Goal: Task Accomplishment & Management: Manage account settings

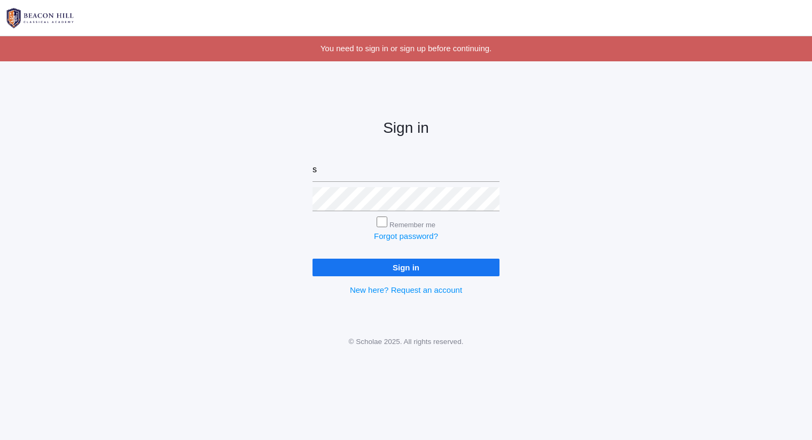
type input "sarah@beaconhillclassical.org"
click at [312, 259] on input "Sign in" at bounding box center [405, 268] width 187 height 18
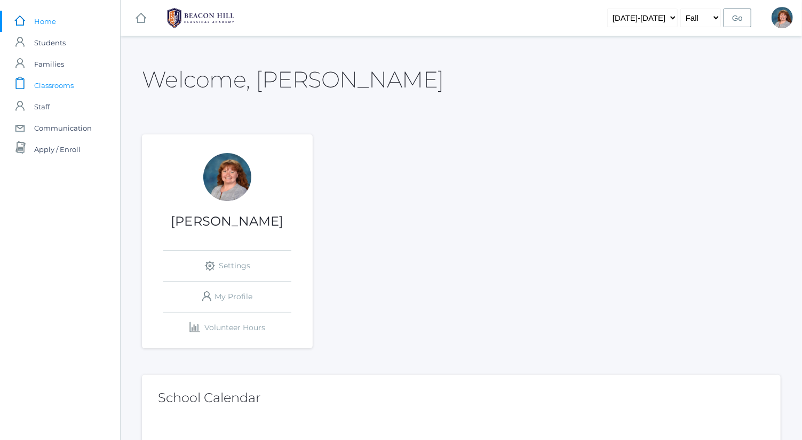
click at [64, 85] on span "Classrooms" at bounding box center [54, 85] width 40 height 21
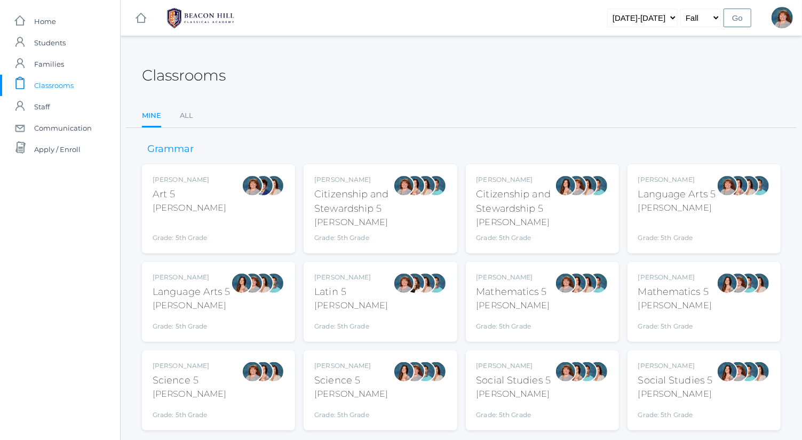
drag, startPoint x: 528, startPoint y: 380, endPoint x: 522, endPoint y: 395, distance: 16.1
click at [522, 395] on div "Bence" at bounding box center [514, 394] width 75 height 13
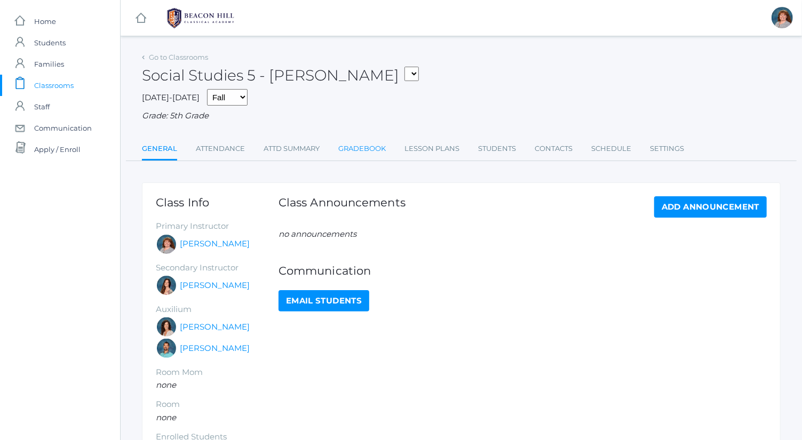
click at [372, 148] on link "Gradebook" at bounding box center [363, 148] width 48 height 21
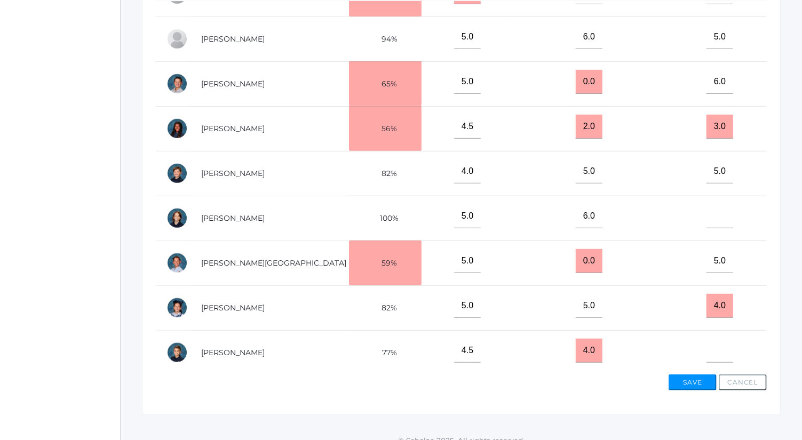
scroll to position [388, 0]
click at [691, 378] on button "Save" at bounding box center [693, 383] width 48 height 16
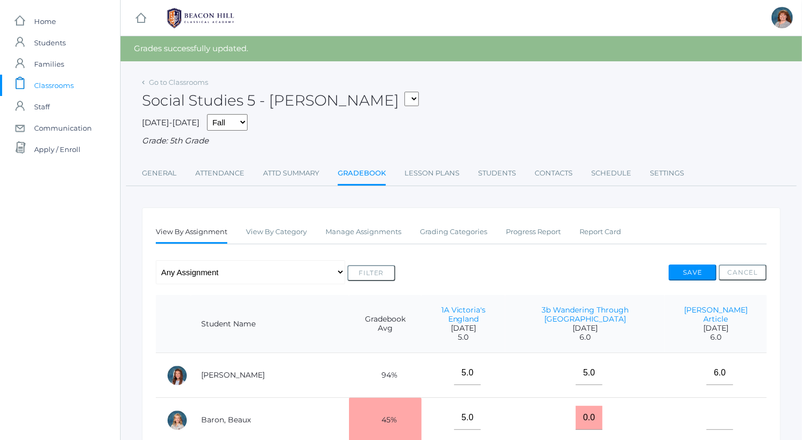
click at [179, 86] on div "Go to Classrooms" at bounding box center [175, 82] width 66 height 11
click at [182, 79] on link "Go to Classrooms" at bounding box center [178, 82] width 59 height 9
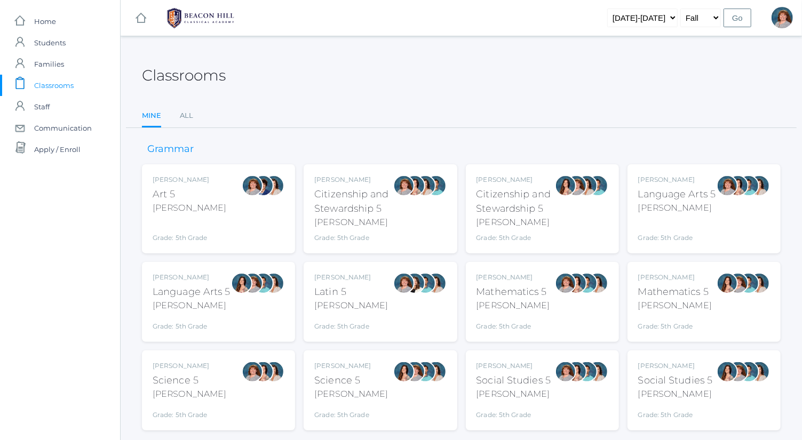
click at [637, 214] on div "Sarah Bence Language Arts 5 Bence Grade: 5th Grade 05LA" at bounding box center [704, 208] width 153 height 89
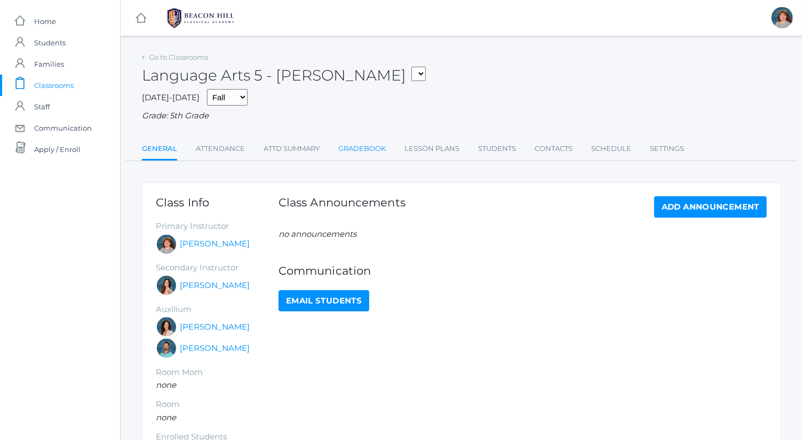
click at [366, 145] on link "Gradebook" at bounding box center [363, 148] width 48 height 21
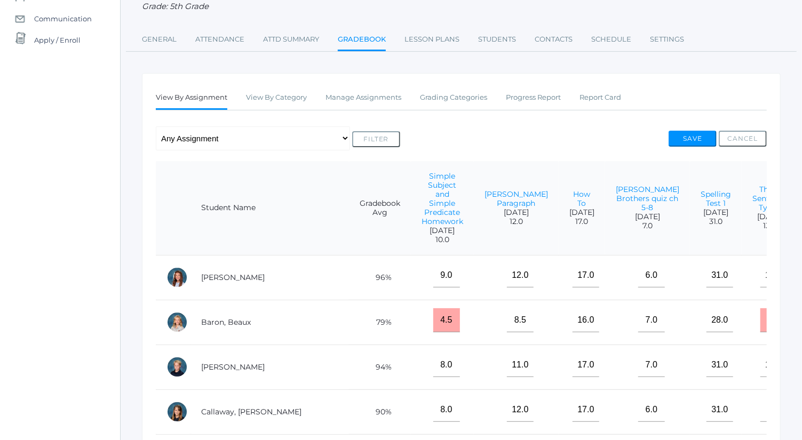
scroll to position [0, 37]
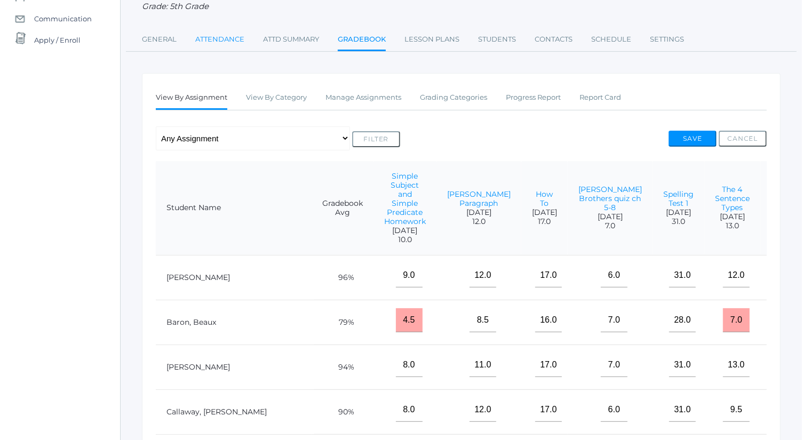
click at [217, 34] on link "Attendance" at bounding box center [219, 39] width 49 height 21
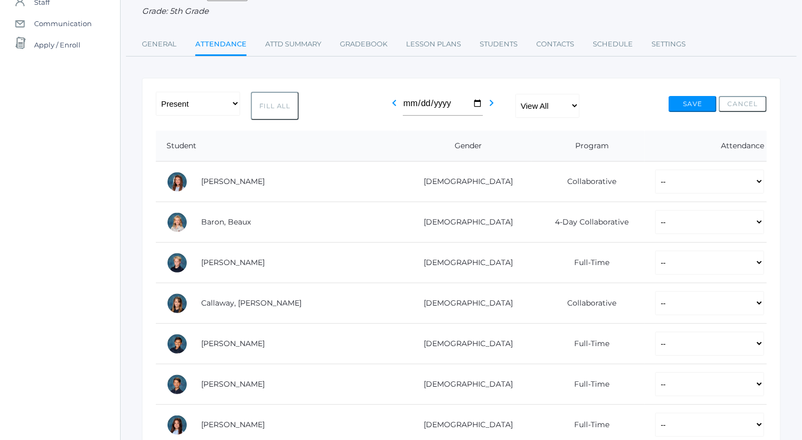
scroll to position [106, 0]
click at [585, 218] on td "4-Day Collaborative" at bounding box center [589, 221] width 114 height 41
click at [656, 221] on select "-- Present Present-At-Home Tardy Excused Tardy Unexcused Absent Excused Absent …" at bounding box center [710, 221] width 109 height 24
select select "P"
click at [656, 209] on select "-- Present Present-At-Home Tardy Excused Tardy Unexcused Absent Excused Absent …" at bounding box center [710, 221] width 109 height 24
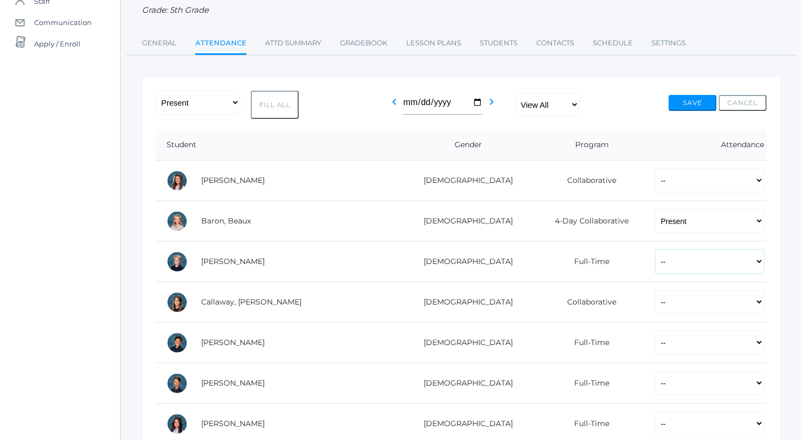
click at [660, 270] on select "-- Present Present-At-Home Tardy Excused Tardy Unexcused Absent Excused Absent …" at bounding box center [710, 262] width 109 height 24
select select "P"
click at [656, 250] on select "-- Present Present-At-Home Tardy Excused Tardy Unexcused Absent Excused Absent …" at bounding box center [710, 262] width 109 height 24
click at [658, 340] on select "-- Present Present-At-Home Tardy Excused Tardy Unexcused Absent Excused Absent …" at bounding box center [710, 343] width 109 height 24
select select "P"
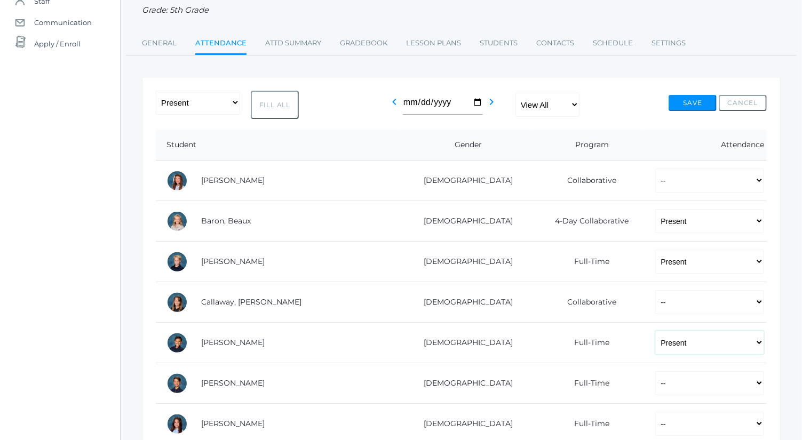
click at [656, 331] on select "-- Present Present-At-Home Tardy Excused Tardy Unexcused Absent Excused Absent …" at bounding box center [710, 343] width 109 height 24
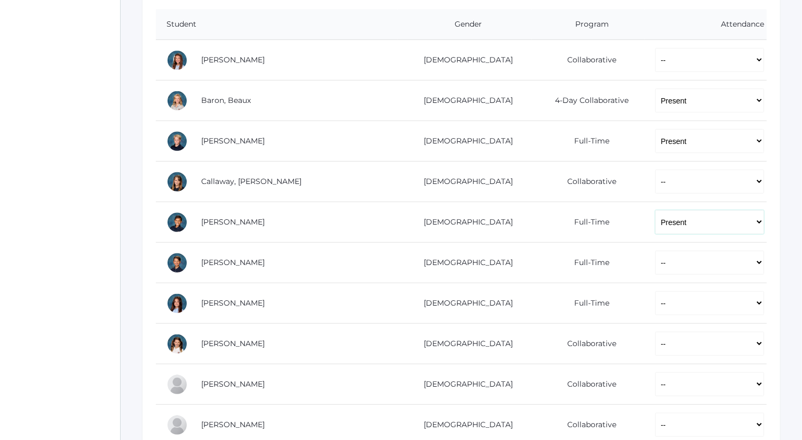
scroll to position [227, 0]
click at [665, 300] on select "-- Present Present-At-Home Tardy Excused Tardy Unexcused Absent Excused Absent …" at bounding box center [710, 303] width 109 height 24
click at [656, 291] on select "-- Present Present-At-Home Tardy Excused Tardy Unexcused Absent Excused Absent …" at bounding box center [710, 303] width 109 height 24
click at [657, 306] on select "-- Present Present-At-Home Tardy Excused Tardy Unexcused Absent Excused Absent …" at bounding box center [710, 303] width 109 height 24
select select "P"
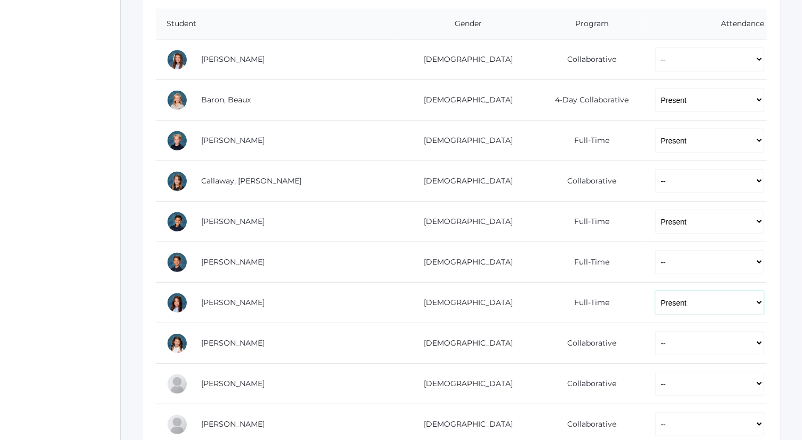
click at [656, 291] on select "-- Present Present-At-Home Tardy Excused Tardy Unexcused Absent Excused Absent …" at bounding box center [710, 303] width 109 height 24
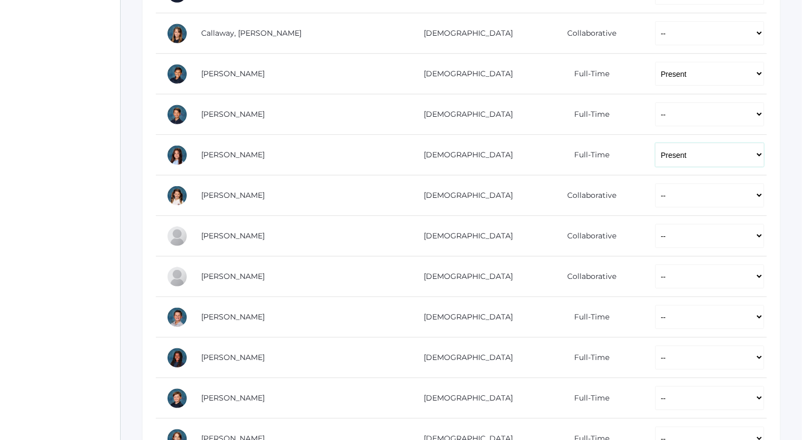
scroll to position [380, 0]
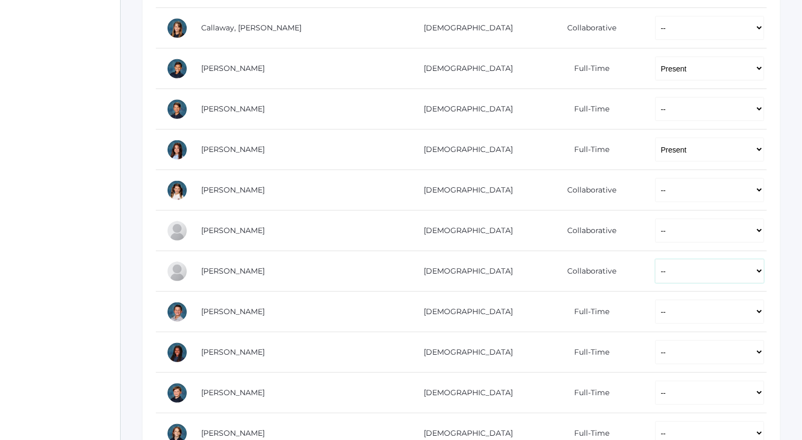
click at [667, 267] on select "-- Present Present-At-Home Tardy Excused Tardy Unexcused Absent Excused Absent …" at bounding box center [710, 271] width 109 height 24
select select "P"
click at [656, 259] on select "-- Present Present-At-Home Tardy Excused Tardy Unexcused Absent Excused Absent …" at bounding box center [710, 271] width 109 height 24
click at [664, 307] on select "-- Present Present-At-Home Tardy Excused Tardy Unexcused Absent Excused Absent …" at bounding box center [710, 312] width 109 height 24
select select "P"
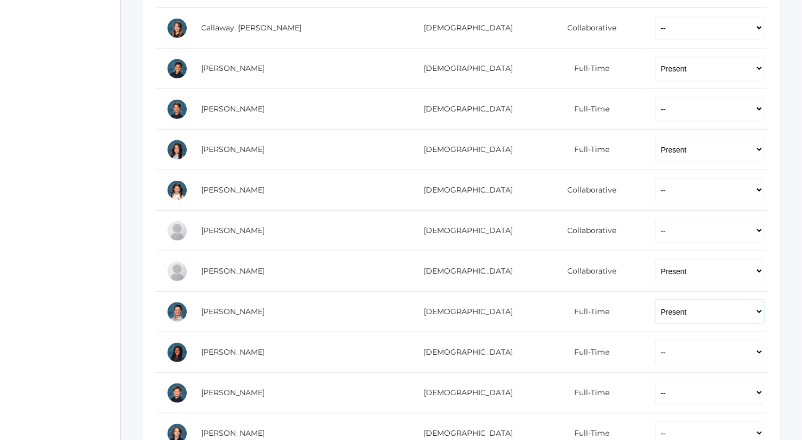
click at [656, 300] on select "-- Present Present-At-Home Tardy Excused Tardy Unexcused Absent Excused Absent …" at bounding box center [710, 312] width 109 height 24
click at [667, 357] on select "-- Present Present-At-Home Tardy Excused Tardy Unexcused Absent Excused Absent …" at bounding box center [710, 353] width 109 height 24
select select "P"
click at [656, 341] on select "-- Present Present-At-Home Tardy Excused Tardy Unexcused Absent Excused Absent …" at bounding box center [710, 353] width 109 height 24
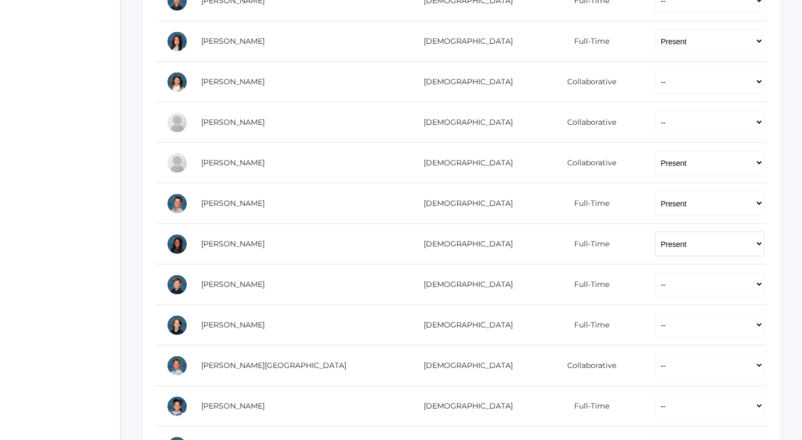
scroll to position [497, 0]
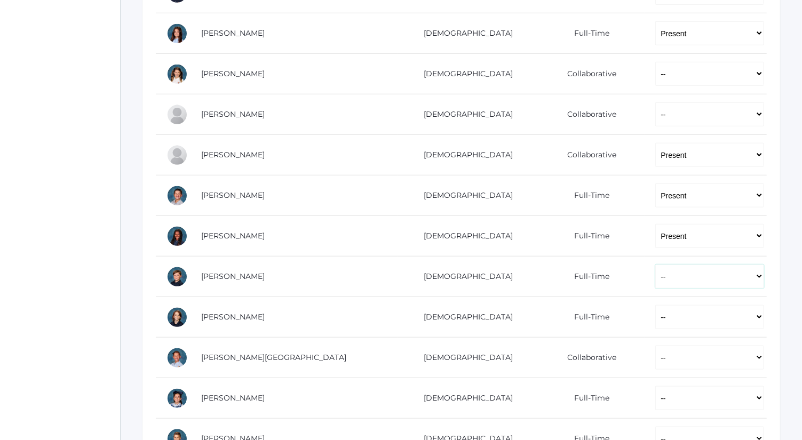
click at [656, 272] on select "-- Present Present-At-Home Tardy Excused Tardy Unexcused Absent Excused Absent …" at bounding box center [710, 277] width 109 height 24
select select "P"
click at [656, 265] on select "-- Present Present-At-Home Tardy Excused Tardy Unexcused Absent Excused Absent …" at bounding box center [710, 277] width 109 height 24
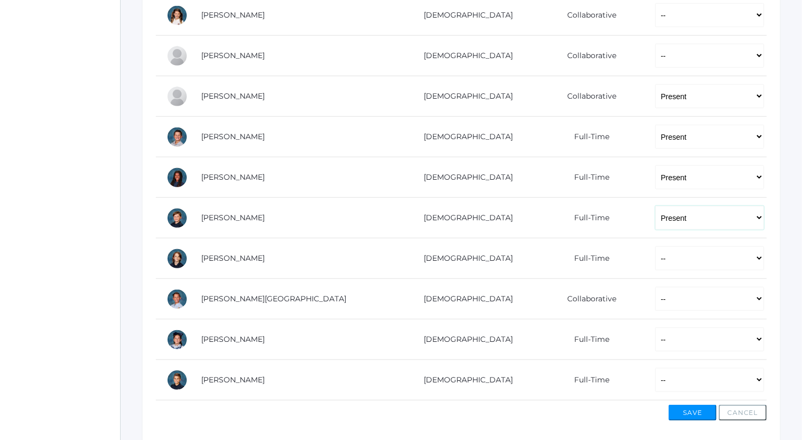
scroll to position [558, 0]
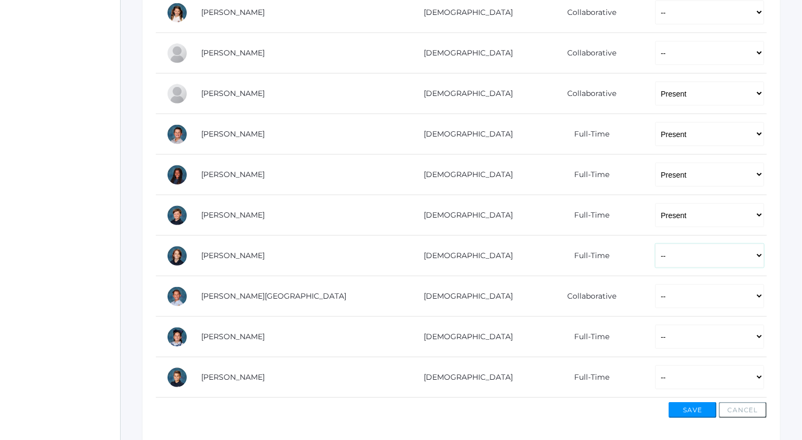
click at [656, 249] on select "-- Present Present-At-Home Tardy Excused Tardy Unexcused Absent Excused Absent …" at bounding box center [710, 256] width 109 height 24
select select "P"
click at [656, 244] on select "-- Present Present-At-Home Tardy Excused Tardy Unexcused Absent Excused Absent …" at bounding box center [710, 256] width 109 height 24
click at [656, 334] on select "-- Present Present-At-Home Tardy Excused Tardy Unexcused Absent Excused Absent …" at bounding box center [710, 337] width 109 height 24
click at [656, 337] on select "-- Present Present-At-Home Tardy Excused Tardy Unexcused Absent Excused Absent …" at bounding box center [710, 337] width 109 height 24
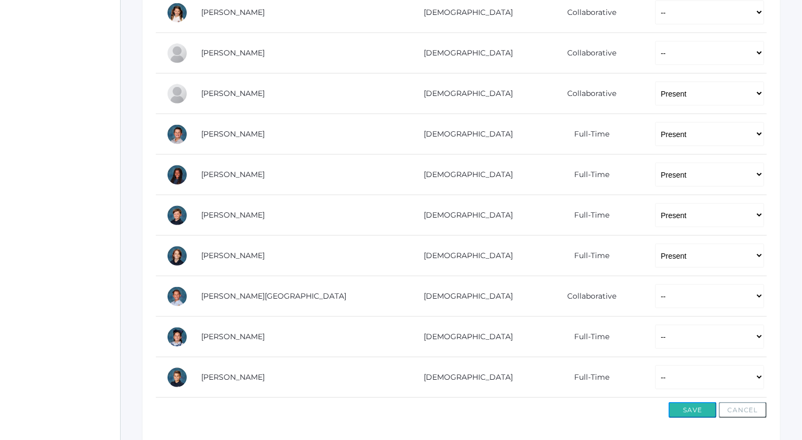
click at [701, 408] on button "Save" at bounding box center [693, 411] width 48 height 16
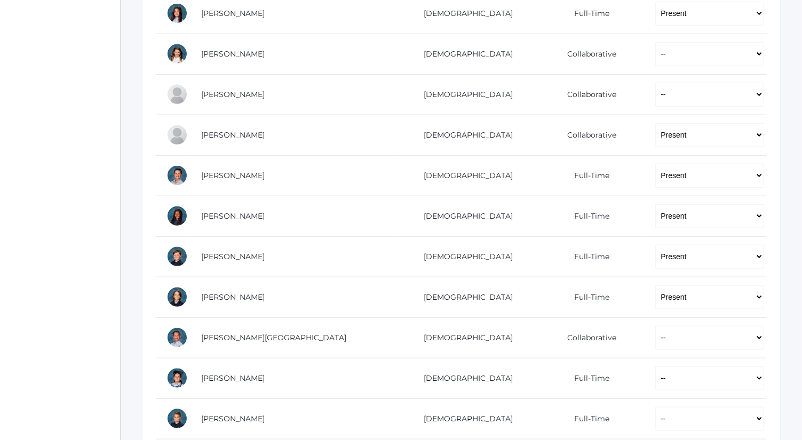
scroll to position [542, 0]
click at [656, 342] on select "-- Present Present-At-Home Tardy Excused Tardy Unexcused Absent Excused Absent …" at bounding box center [710, 338] width 109 height 24
select select "P"
click at [656, 326] on select "-- Present Present-At-Home Tardy Excused Tardy Unexcused Absent Excused Absent …" at bounding box center [710, 338] width 109 height 24
click at [656, 384] on select "-- Present Present-At-Home Tardy Excused Tardy Unexcused Absent Excused Absent …" at bounding box center [710, 378] width 109 height 24
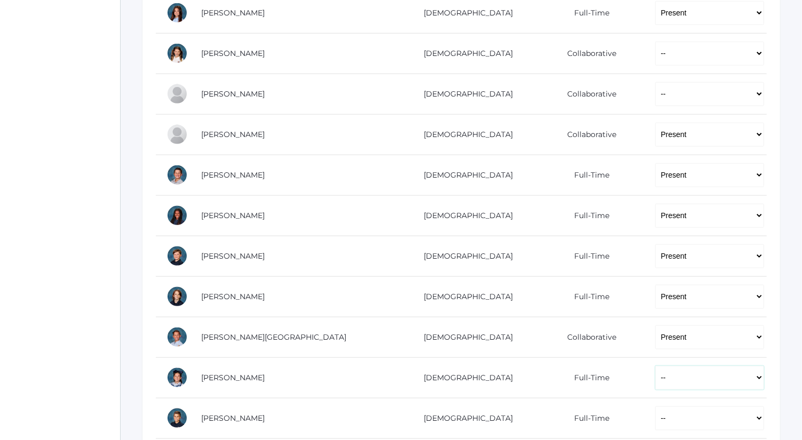
select select "P"
click at [656, 366] on select "-- Present Present-At-Home Tardy Excused Tardy Unexcused Absent Excused Absent …" at bounding box center [710, 378] width 109 height 24
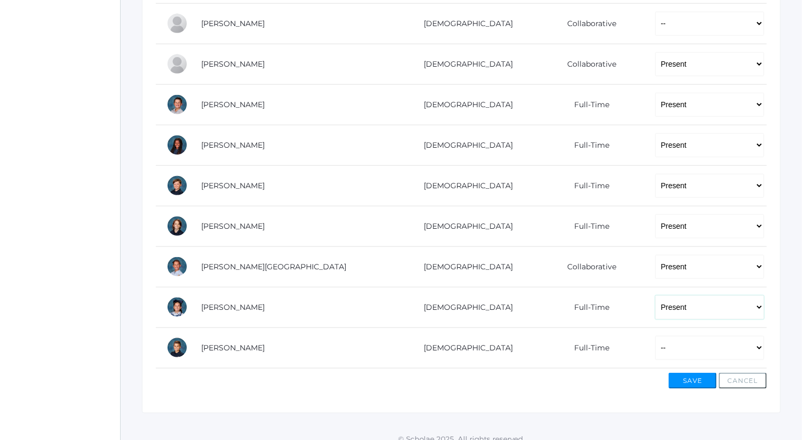
scroll to position [618, 0]
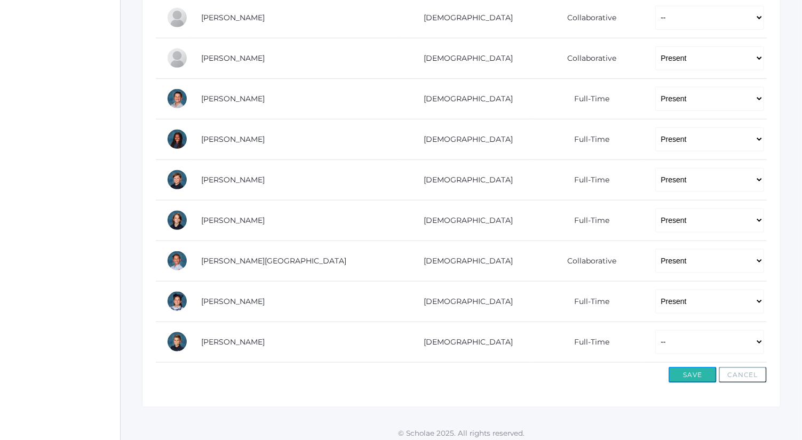
click at [690, 367] on button "Save" at bounding box center [693, 375] width 48 height 16
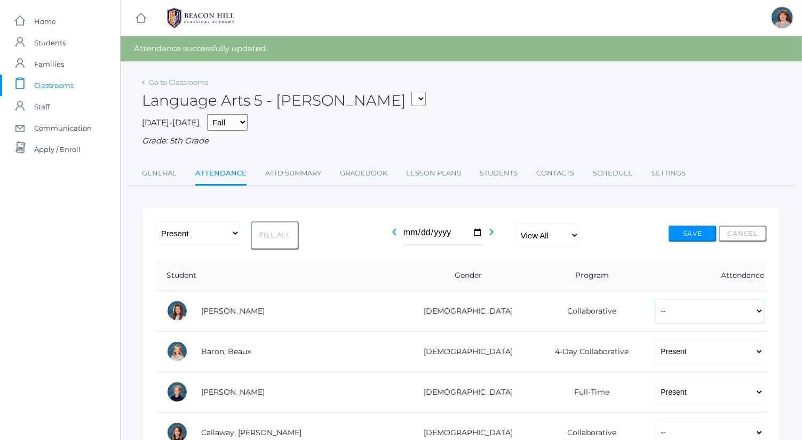
click at [727, 305] on select "-- Present Present-At-Home Tardy Excused Tardy Unexcused Absent Excused Absent …" at bounding box center [710, 312] width 109 height 24
select select "AU"
click at [656, 300] on select "-- Present Present-At-Home Tardy Excused Tardy Unexcused Absent Excused Absent …" at bounding box center [710, 312] width 109 height 24
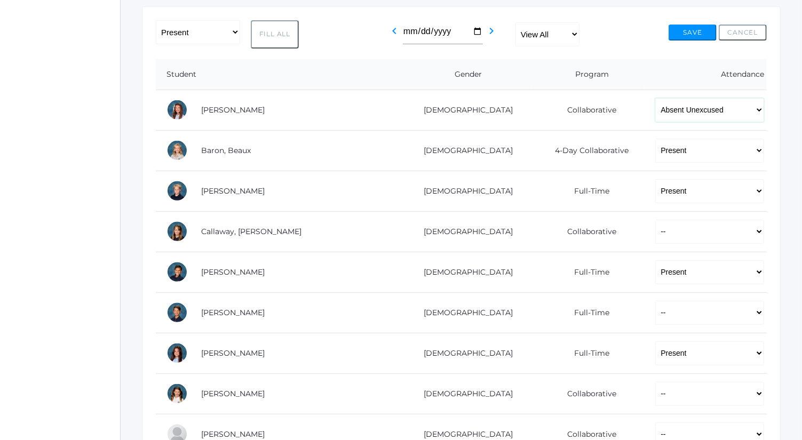
scroll to position [210, 0]
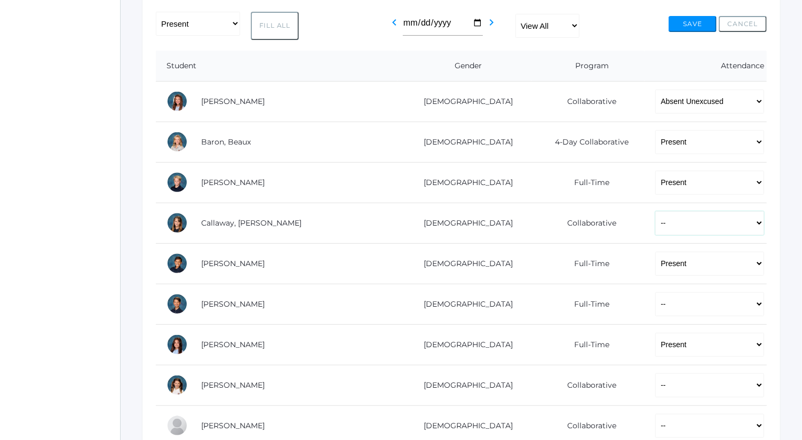
click at [656, 217] on select "-- Present Present-At-Home Tardy Excused Tardy Unexcused Absent Excused Absent …" at bounding box center [710, 223] width 109 height 24
select select "AU"
click at [656, 211] on select "-- Present Present-At-Home Tardy Excused Tardy Unexcused Absent Excused Absent …" at bounding box center [710, 223] width 109 height 24
click at [656, 308] on select "-- Present Present-At-Home Tardy Excused Tardy Unexcused Absent Excused Absent …" at bounding box center [710, 305] width 109 height 24
select select "P"
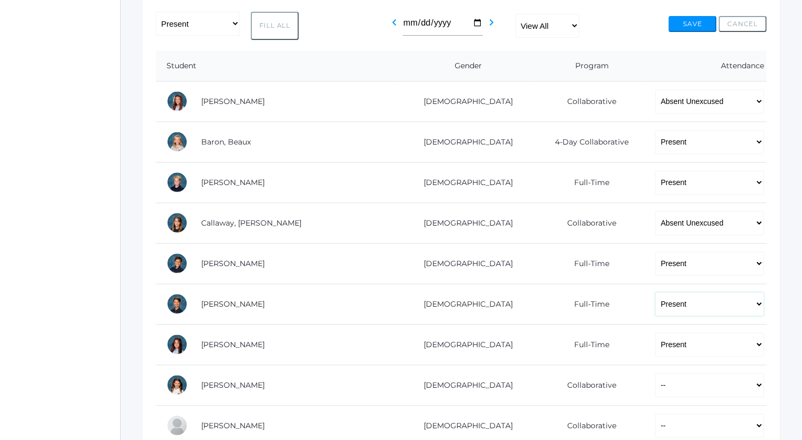
click at [656, 293] on select "-- Present Present-At-Home Tardy Excused Tardy Unexcused Absent Excused Absent …" at bounding box center [710, 305] width 109 height 24
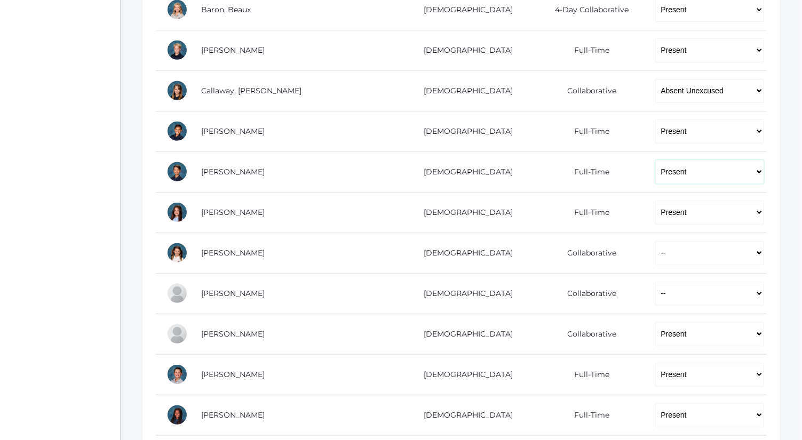
scroll to position [343, 0]
click at [656, 248] on select "-- Present Present-At-Home Tardy Excused Tardy Unexcused Absent Excused Absent …" at bounding box center [710, 252] width 109 height 24
select select "P"
click at [656, 240] on select "-- Present Present-At-Home Tardy Excused Tardy Unexcused Absent Excused Absent …" at bounding box center [710, 252] width 109 height 24
click at [665, 292] on select "-- Present Present-At-Home Tardy Excused Tardy Unexcused Absent Excused Absent …" at bounding box center [710, 293] width 109 height 24
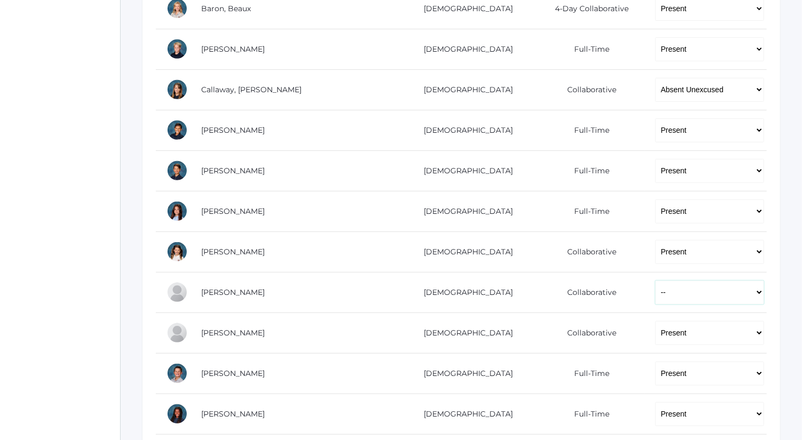
select select "P"
click at [656, 281] on select "-- Present Present-At-Home Tardy Excused Tardy Unexcused Absent Excused Absent …" at bounding box center [710, 293] width 109 height 24
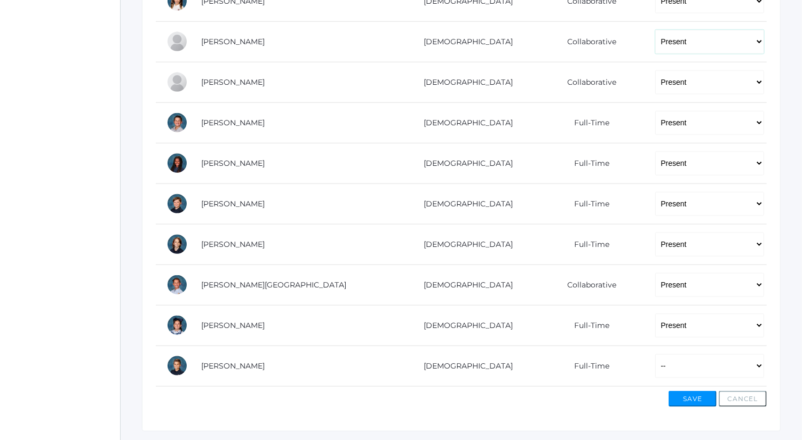
scroll to position [605, 0]
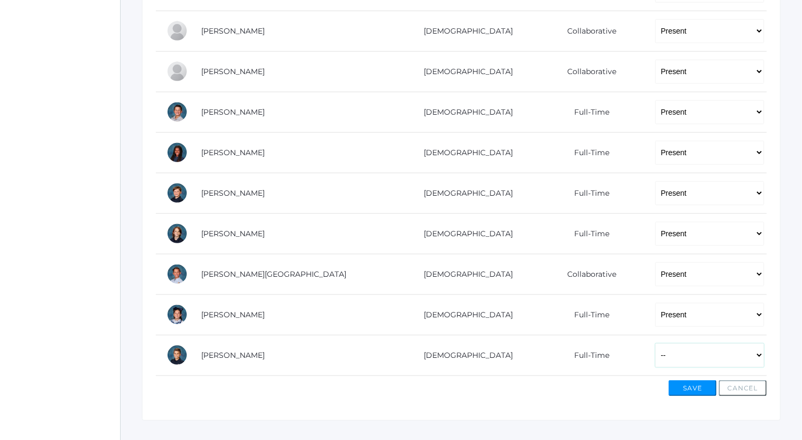
click at [671, 355] on select "-- Present Present-At-Home Tardy Excused Tardy Unexcused Absent Excused Absent …" at bounding box center [710, 356] width 109 height 24
select select "P"
click at [656, 344] on select "-- Present Present-At-Home Tardy Excused Tardy Unexcused Absent Excused Absent …" at bounding box center [710, 356] width 109 height 24
click at [684, 381] on button "Save" at bounding box center [693, 389] width 48 height 16
